Goal: Navigation & Orientation: Find specific page/section

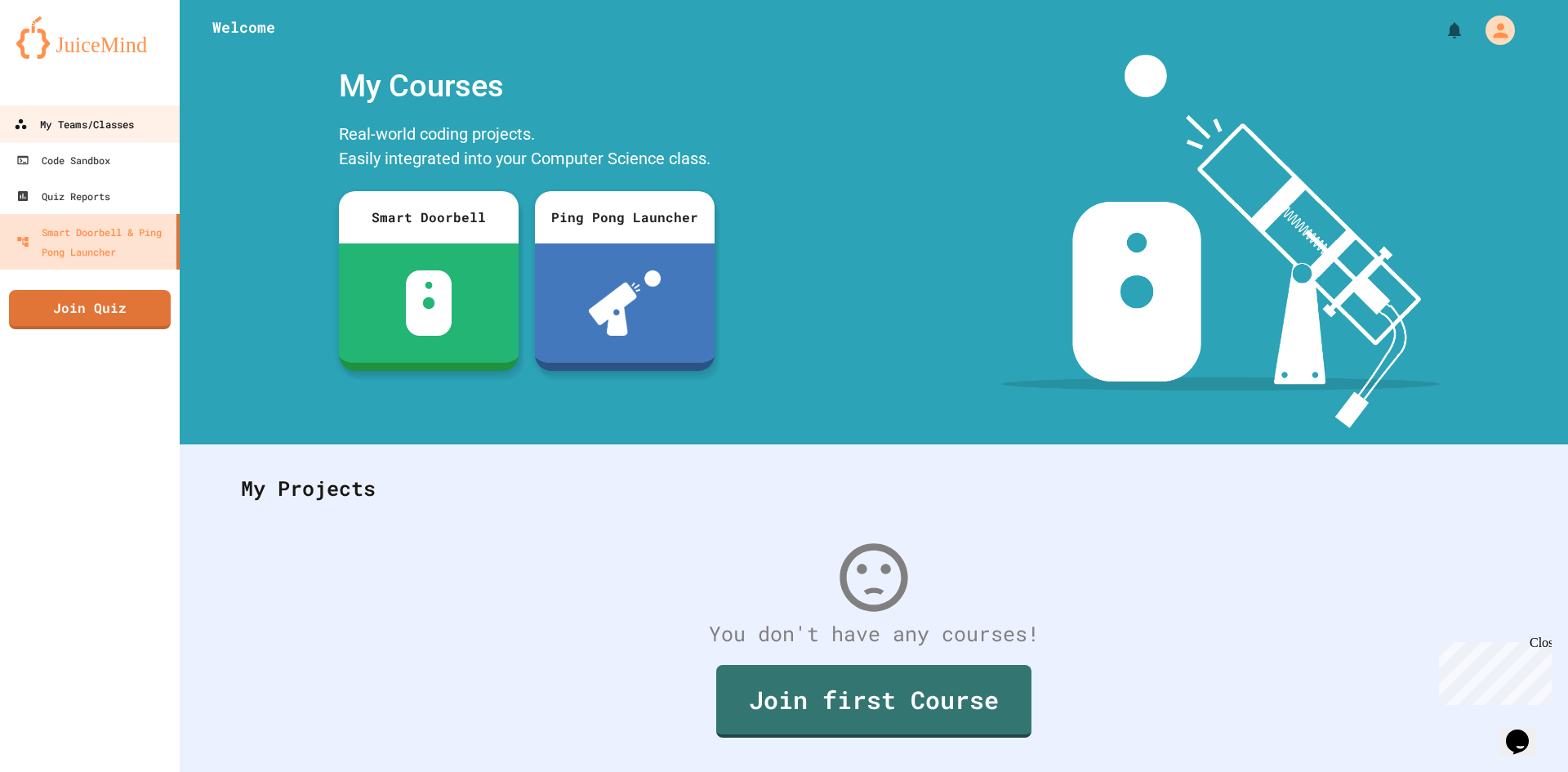
click at [74, 131] on div "My Teams/Classes" at bounding box center [74, 125] width 120 height 20
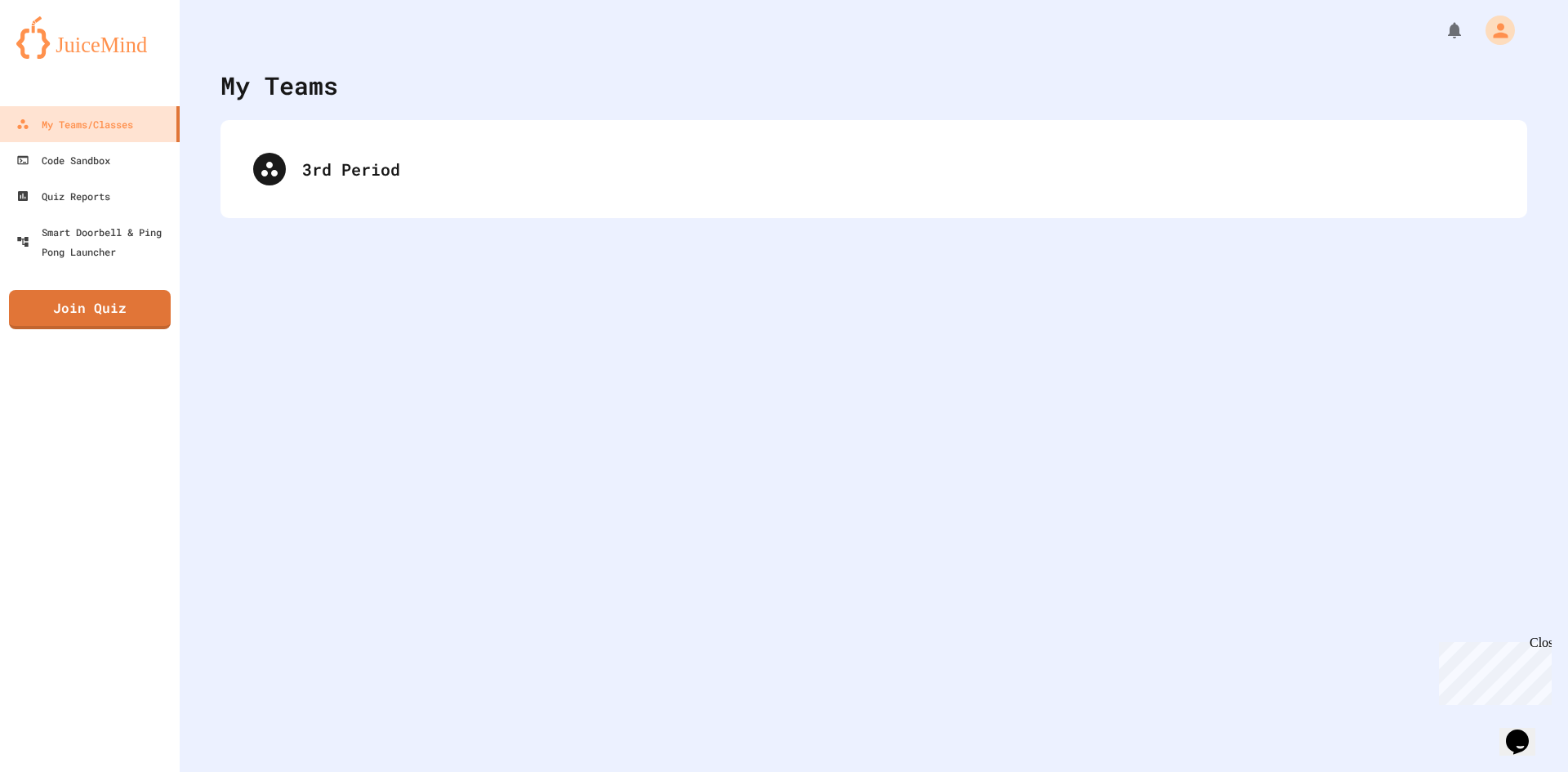
click at [332, 135] on div "3rd Period" at bounding box center [874, 169] width 1307 height 98
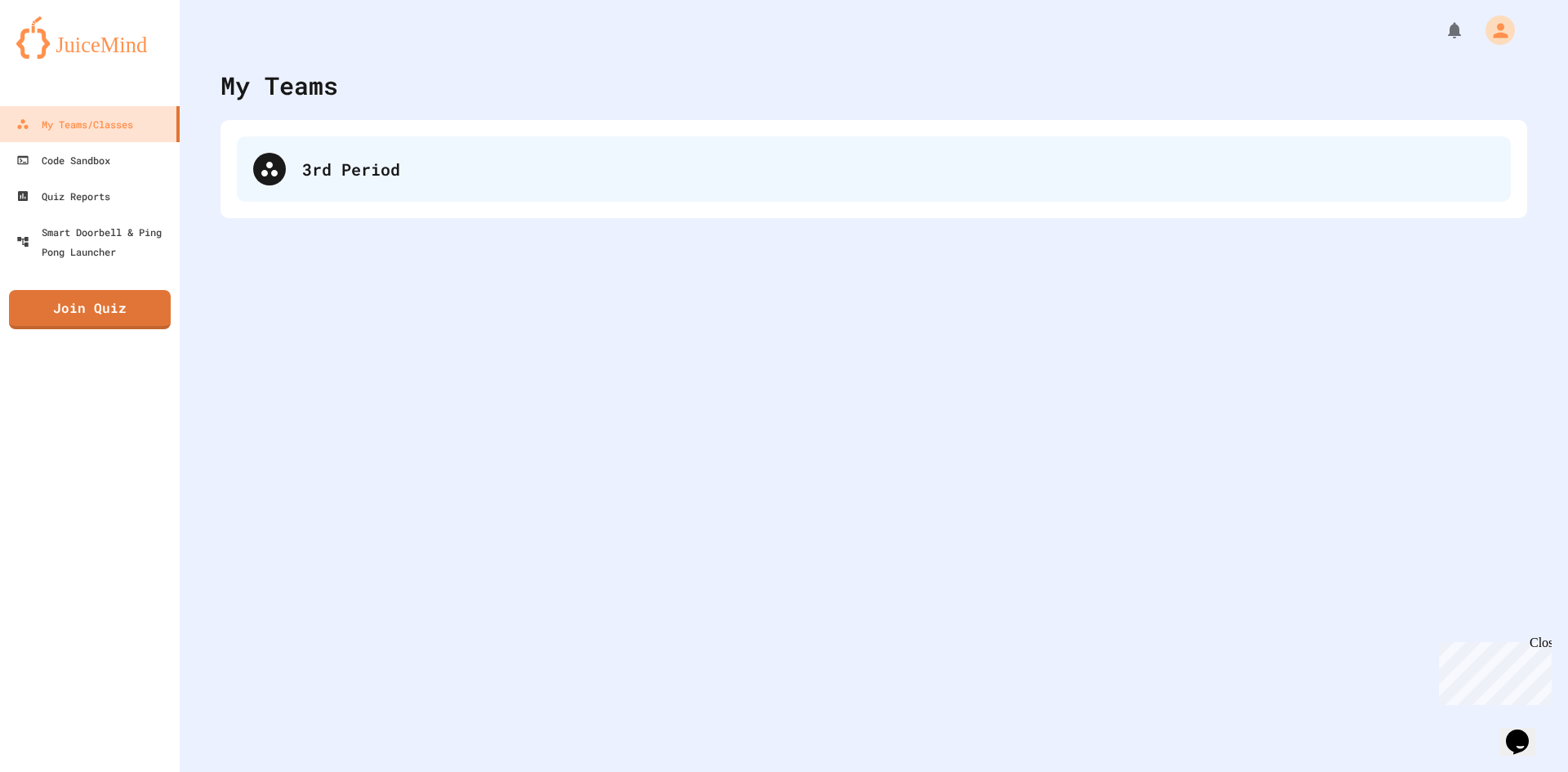
click at [346, 173] on div "3rd Period" at bounding box center [898, 169] width 1193 height 25
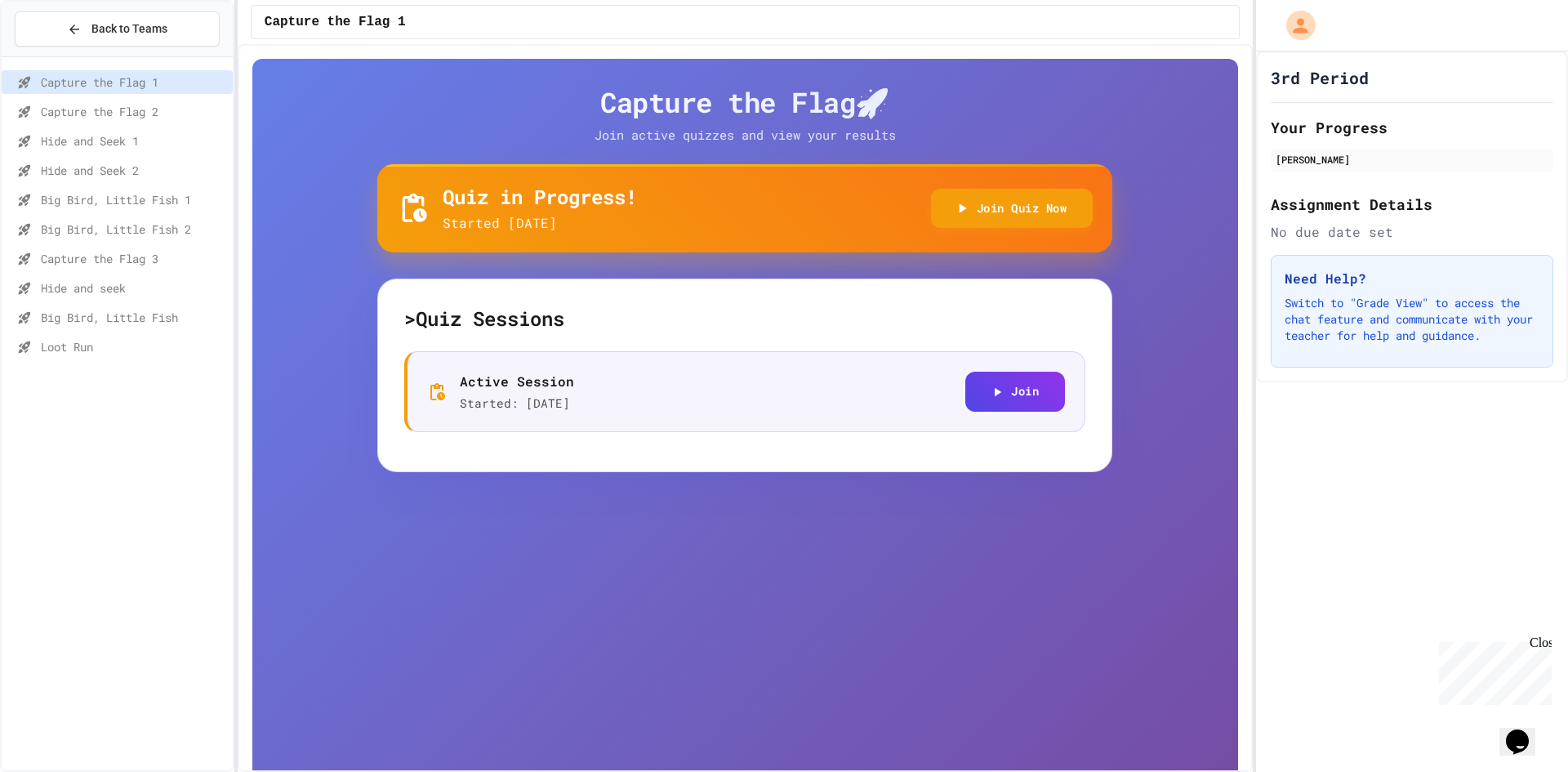
click at [138, 347] on span "Loot Run" at bounding box center [133, 347] width 186 height 17
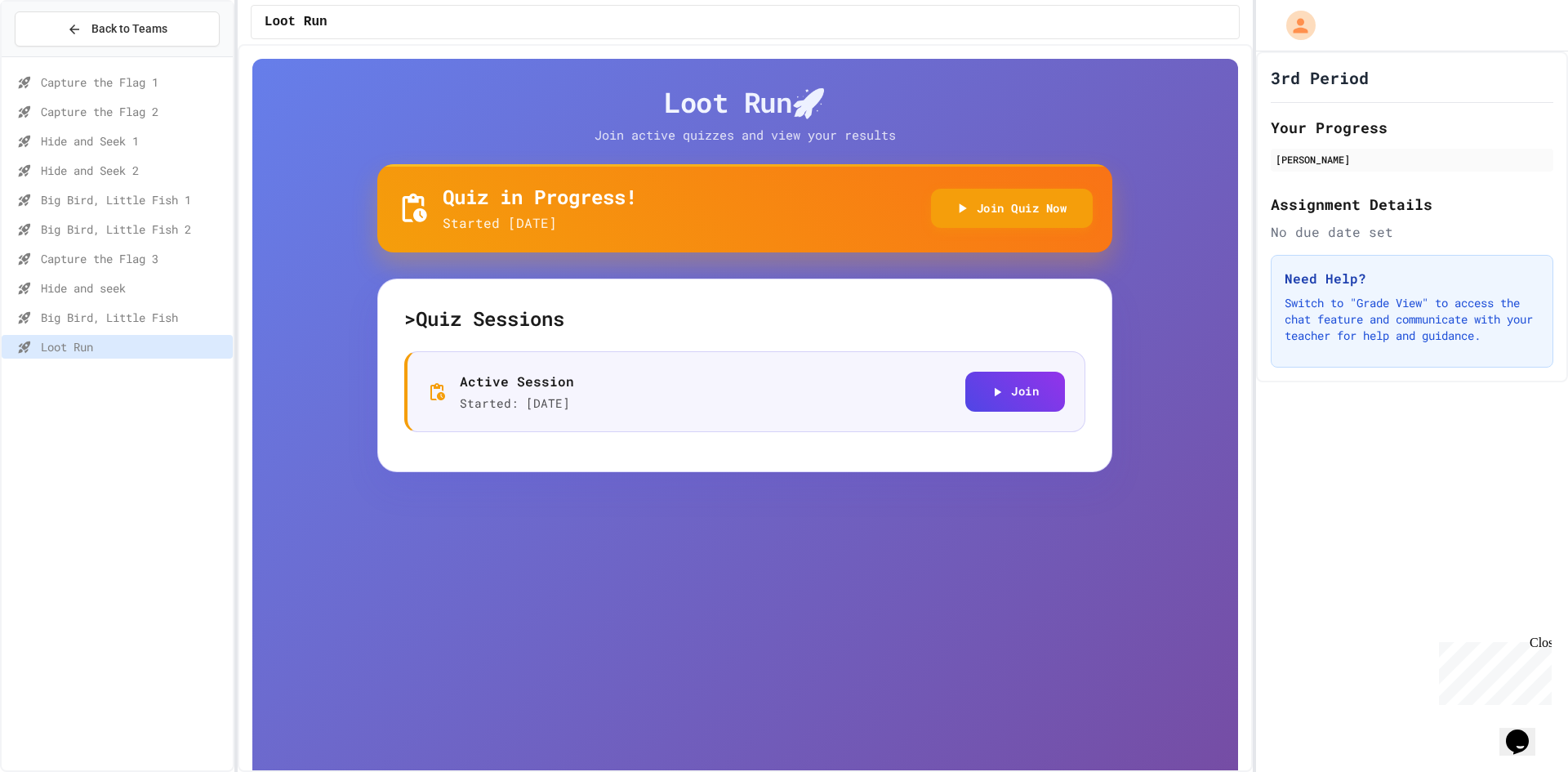
click at [192, 161] on div "Hide and Seek 2" at bounding box center [117, 170] width 231 height 24
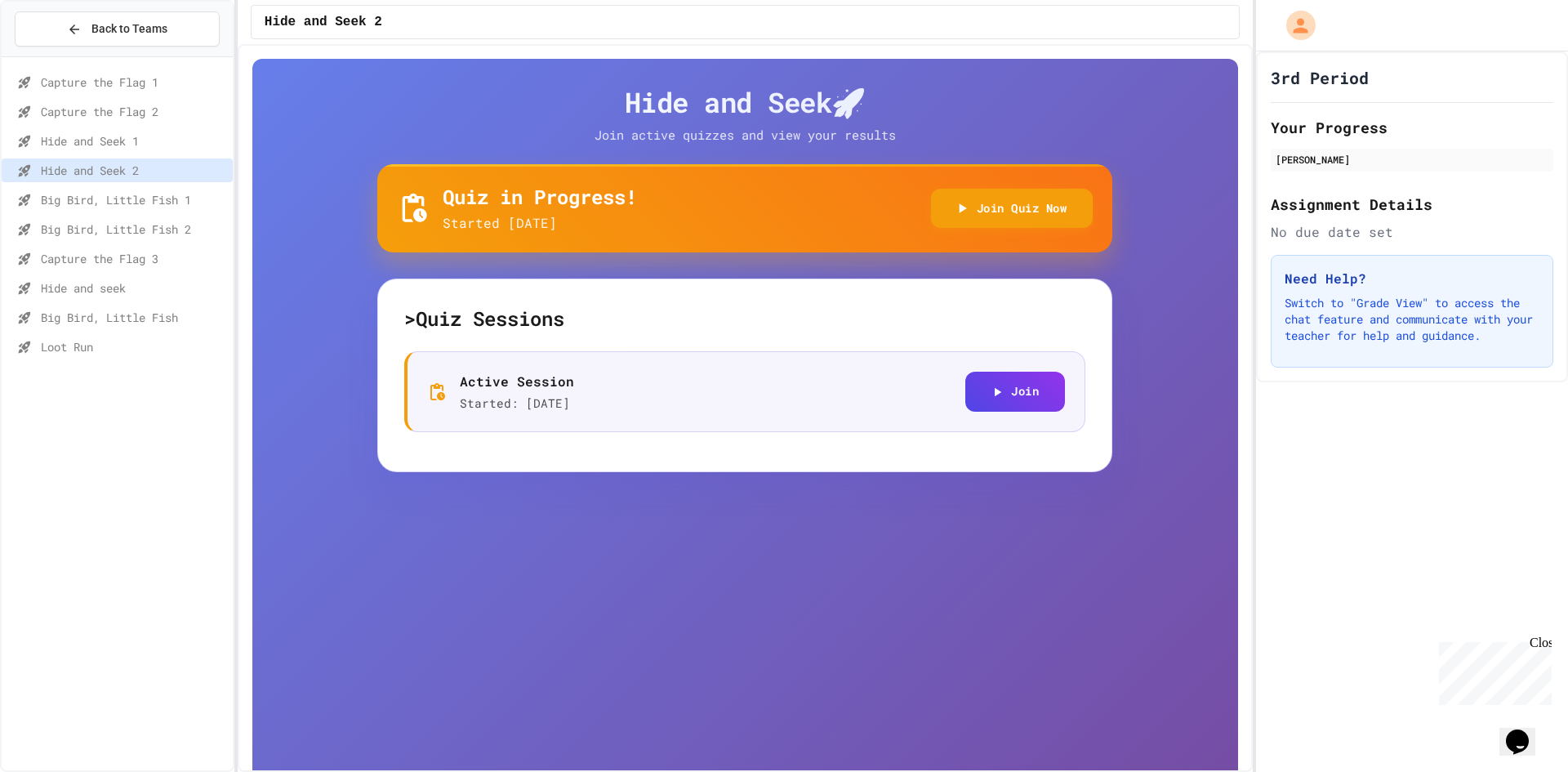
click at [64, 343] on span "Loot Run" at bounding box center [133, 347] width 186 height 17
